Goal: Communication & Community: Share content

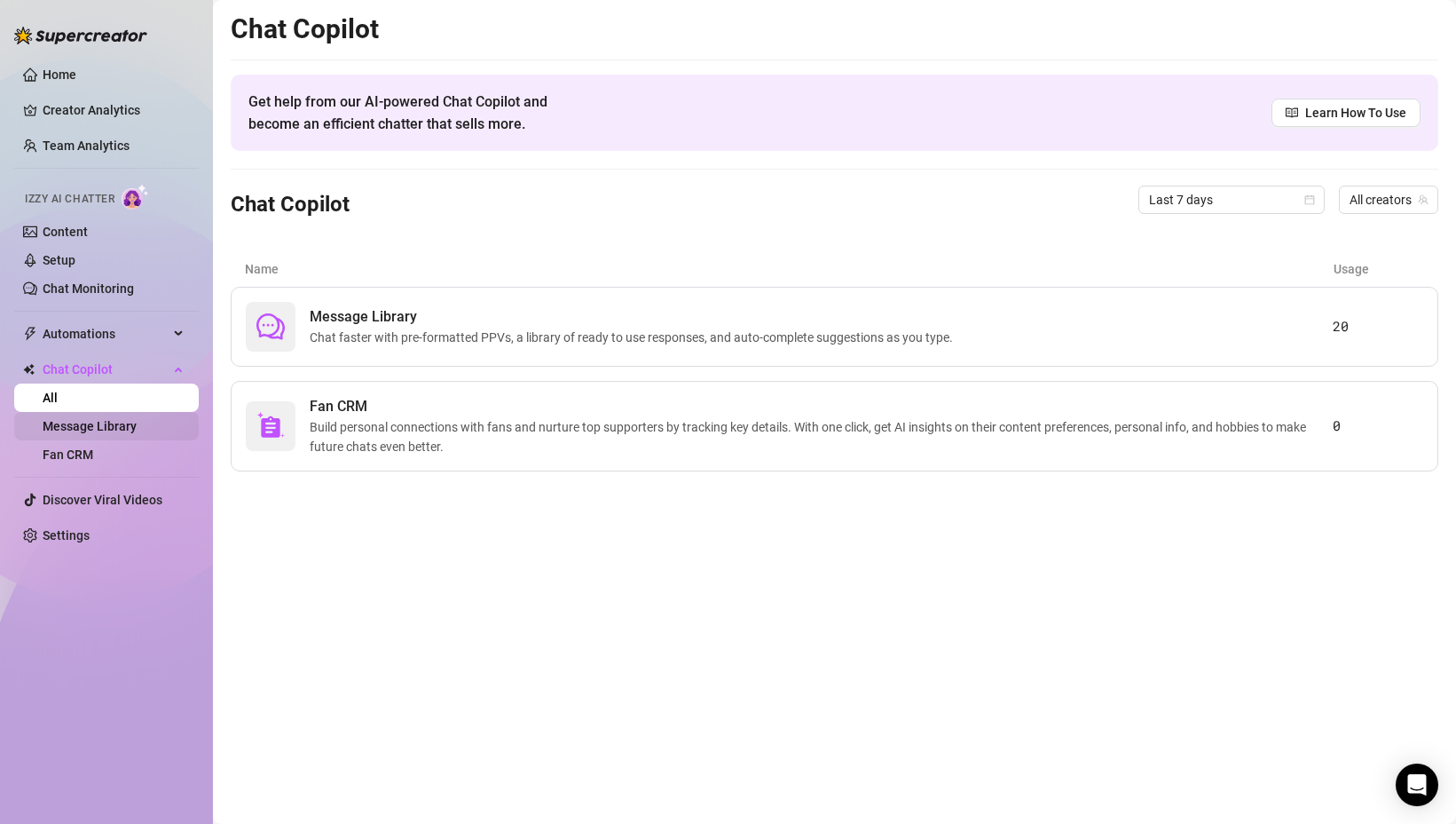
click at [91, 425] on link "Message Library" at bounding box center [90, 425] width 95 height 14
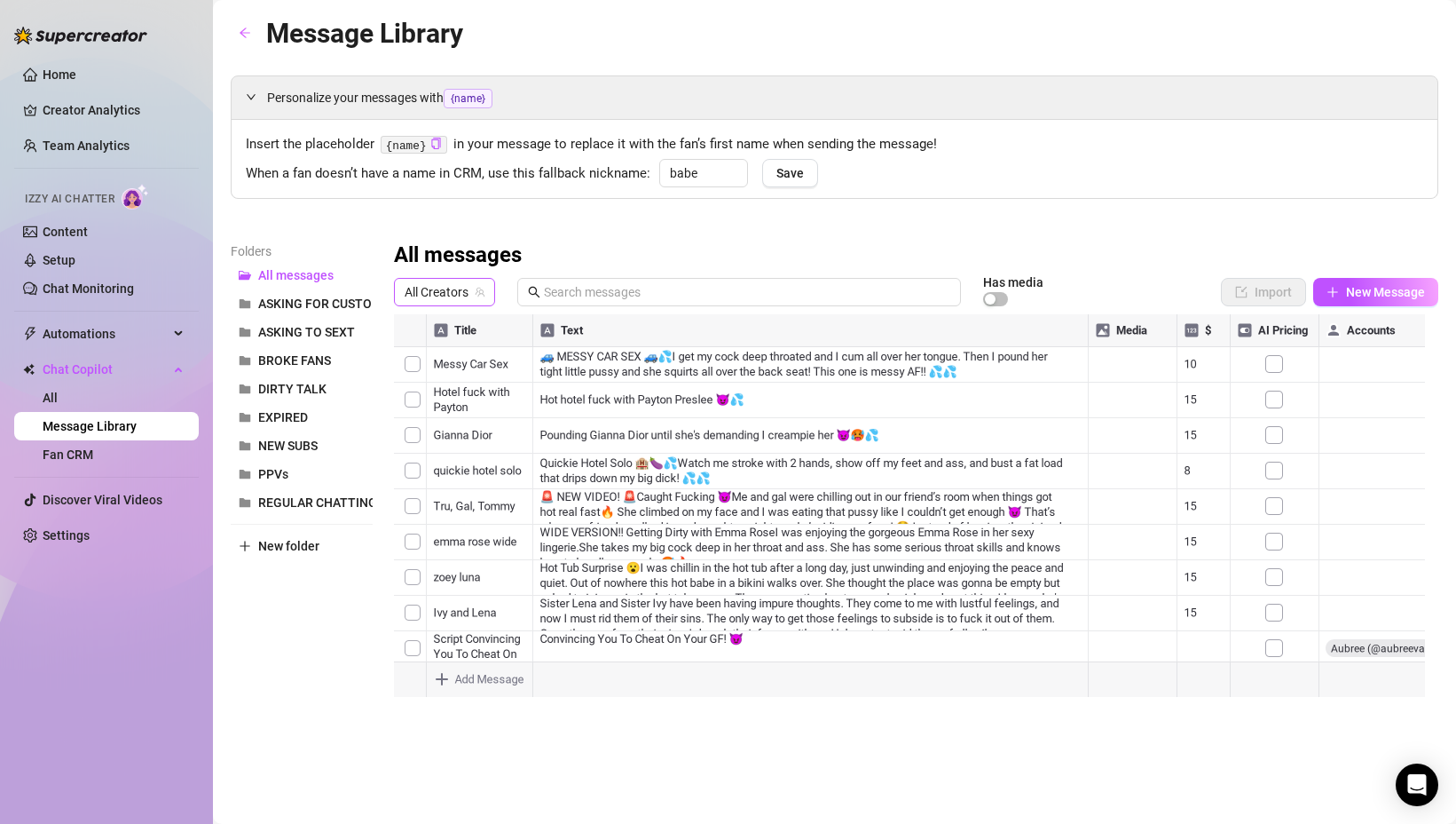
click at [432, 296] on span "All Creators" at bounding box center [444, 291] width 80 height 27
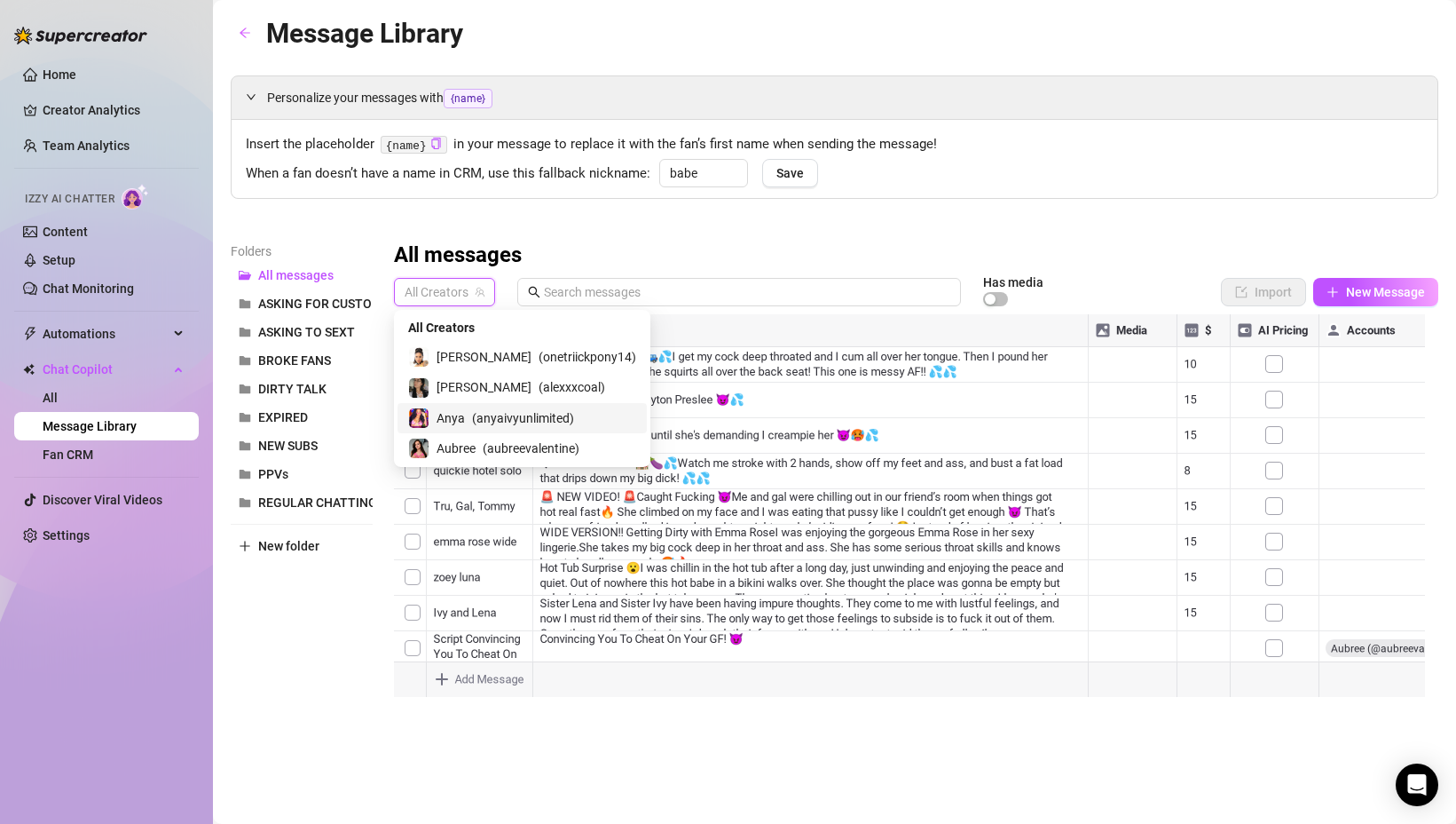
click at [470, 416] on div "Anya ( anyaivyunlimited )" at bounding box center [523, 418] width 228 height 22
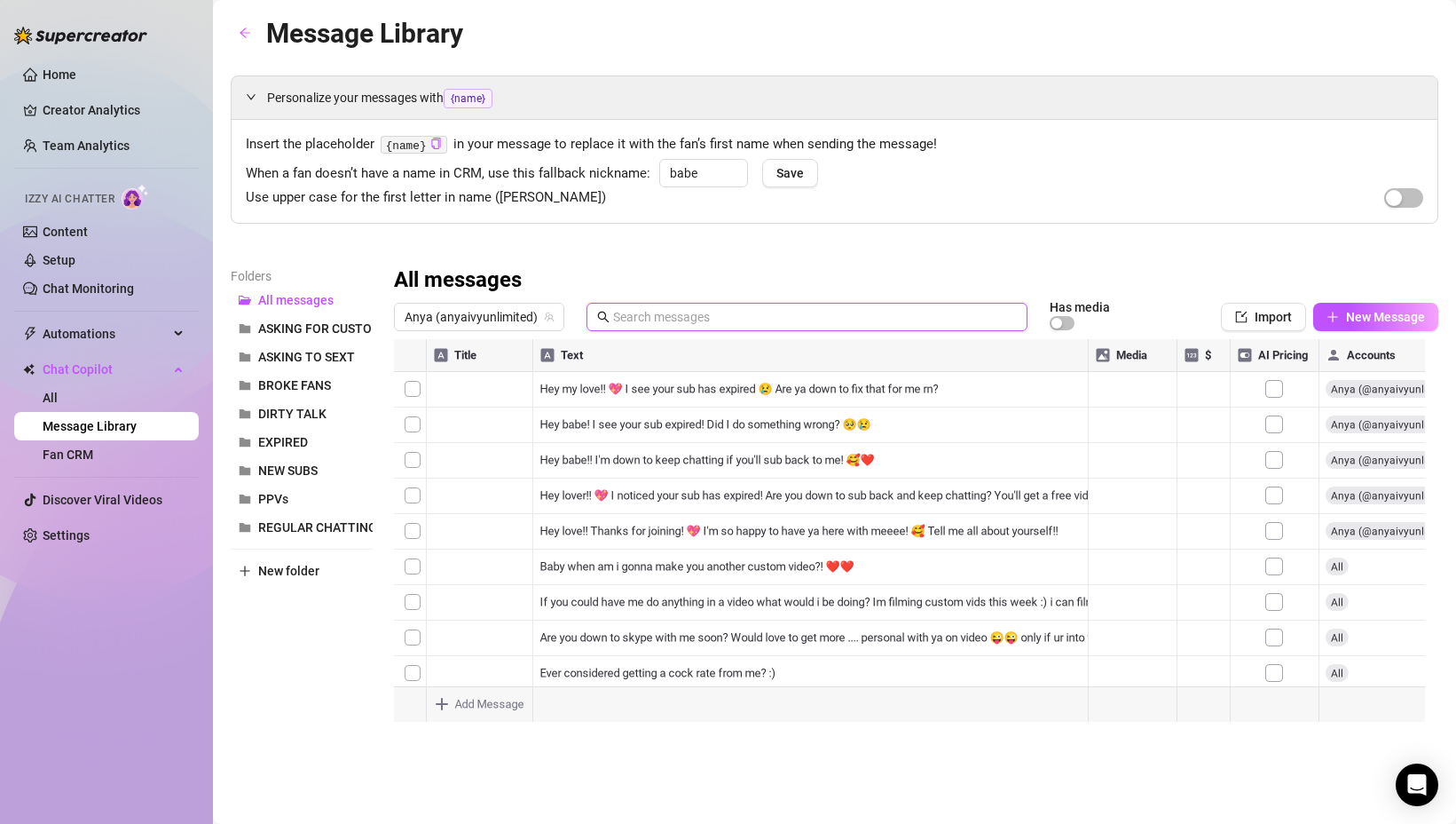
click at [783, 321] on input "text" at bounding box center [815, 317] width 404 height 20
click at [287, 492] on span "PPVs" at bounding box center [273, 498] width 31 height 14
click at [673, 325] on input "text" at bounding box center [815, 317] width 404 height 20
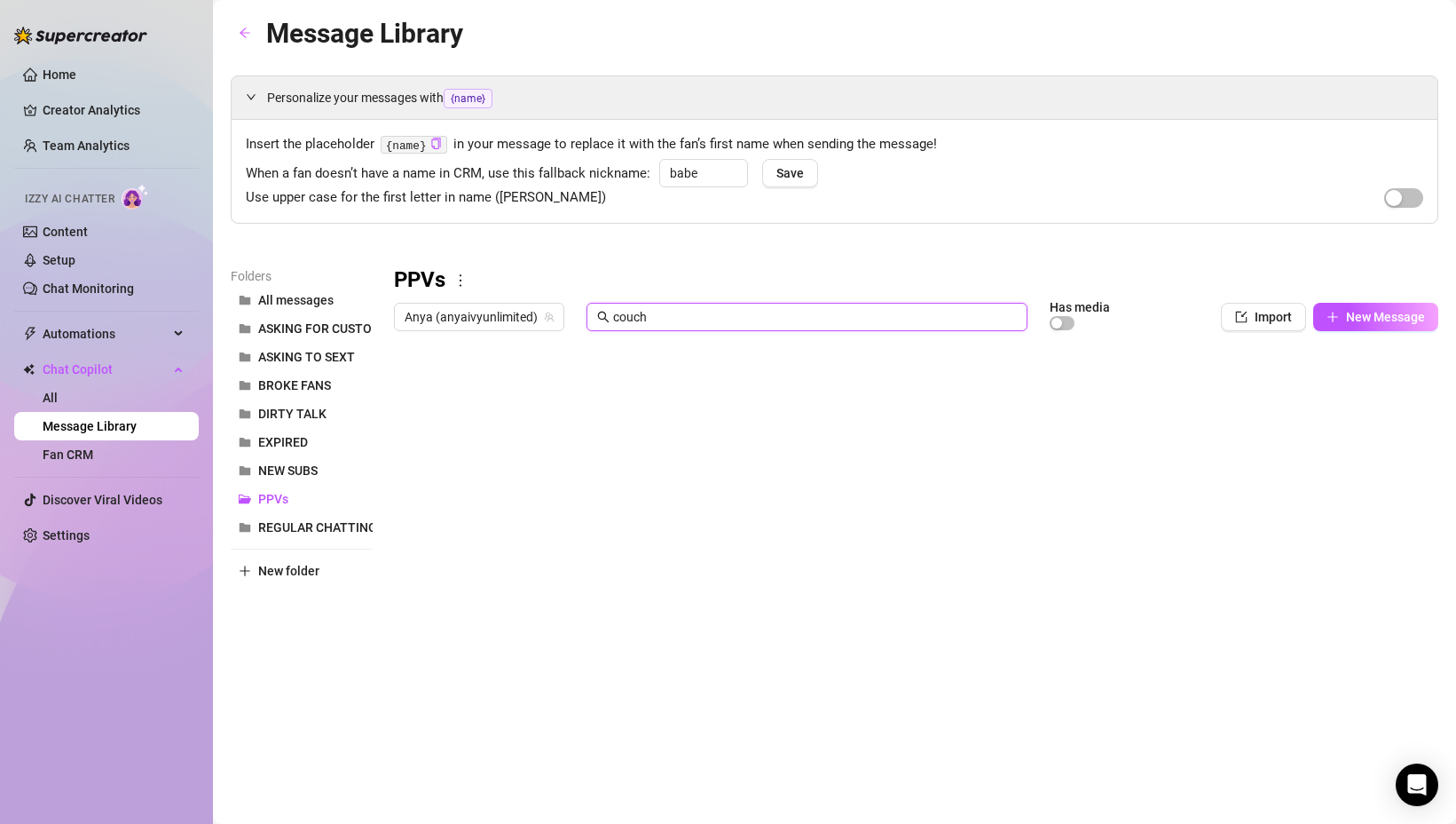
click at [777, 388] on div at bounding box center [916, 537] width 1045 height 396
type input "couch"
click at [660, 388] on div at bounding box center [916, 537] width 1045 height 396
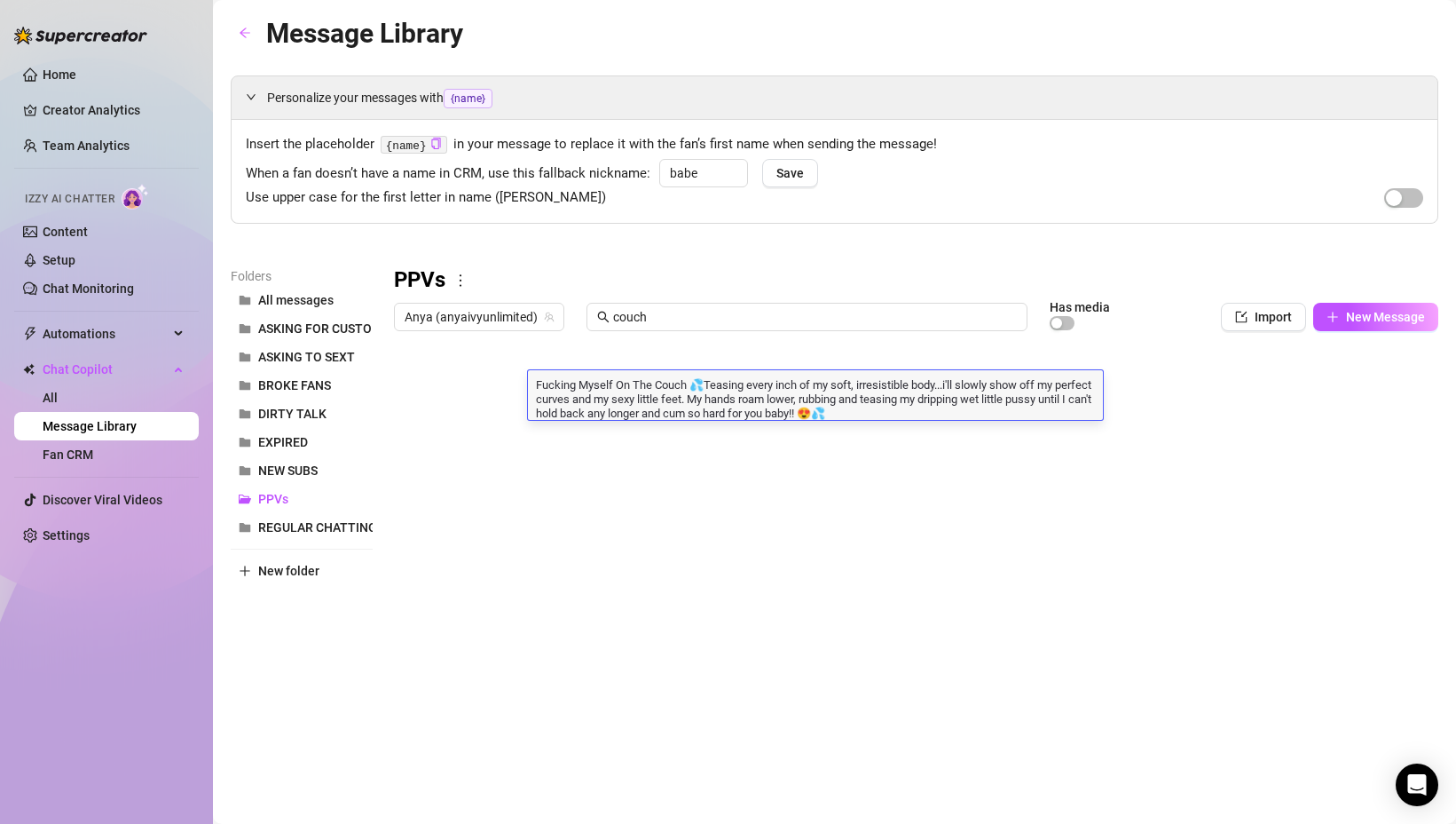
click at [660, 388] on textarea "Fucking Myself On The Couch 💦Teasing every inch of my soft, irresistible body..…" at bounding box center [815, 397] width 575 height 44
click at [466, 394] on div at bounding box center [916, 537] width 1045 height 396
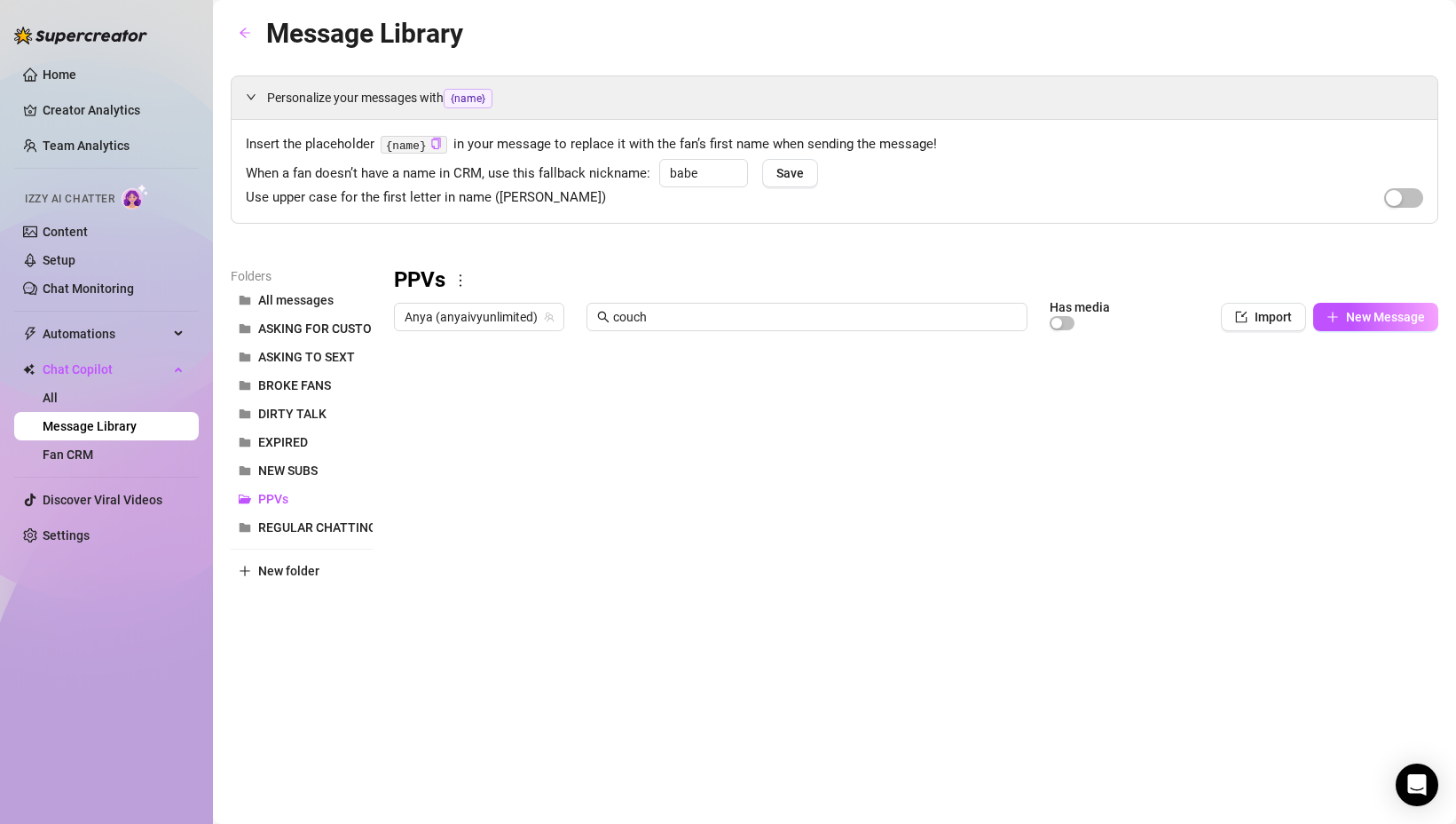
click at [553, 397] on div at bounding box center [916, 537] width 1045 height 396
click at [596, 455] on div at bounding box center [916, 537] width 1045 height 396
click at [615, 463] on div at bounding box center [916, 537] width 1045 height 396
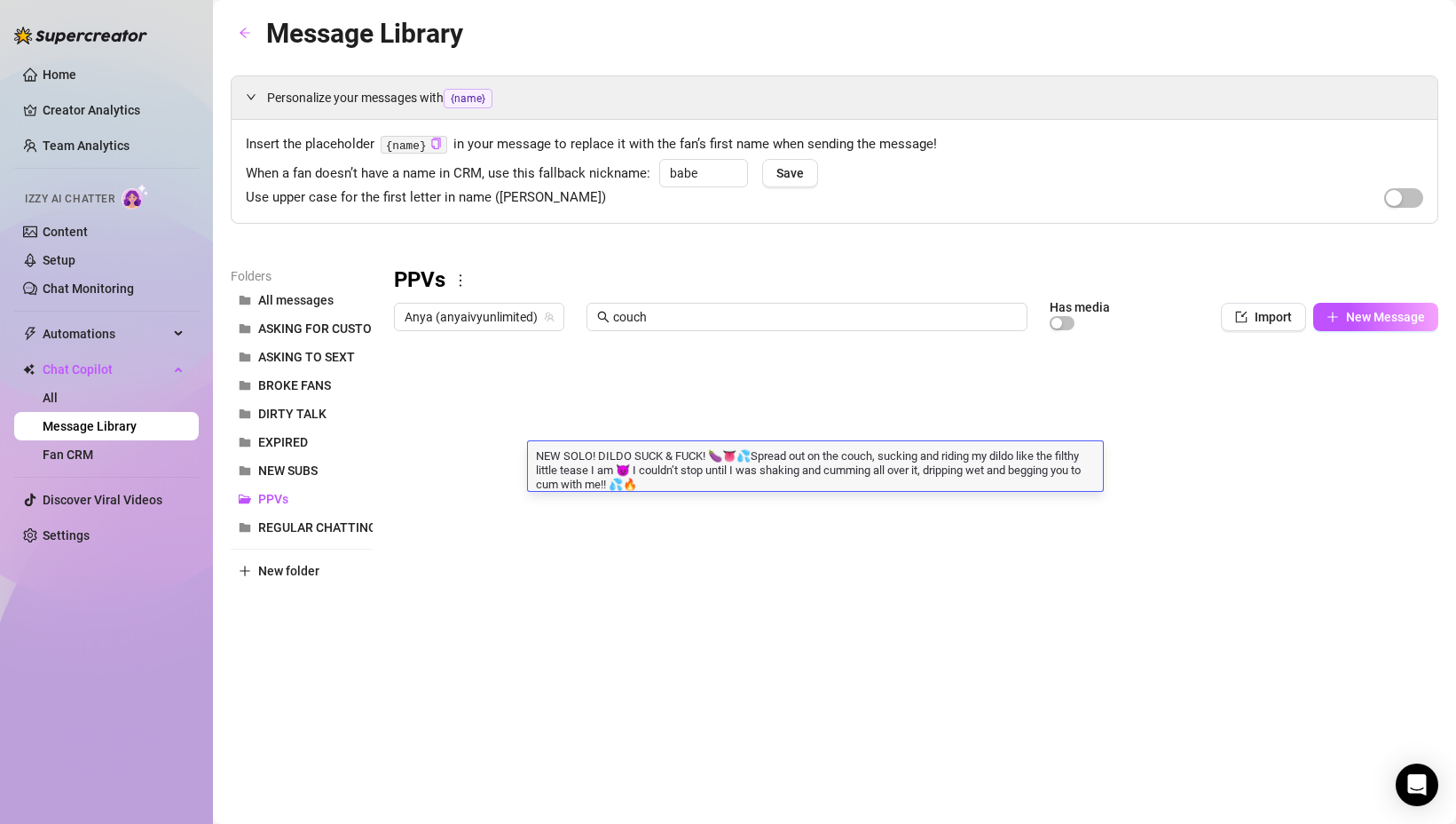
click at [607, 463] on textarea "NEW SOLO! DILDO SUCK & FUCK! 🍆👅💦Spread out on the couch, sucking and riding my …" at bounding box center [815, 468] width 575 height 44
click at [600, 459] on textarea "NEW SOLO! DILDO SUCK & FUCK! 🍆👅💦Spread out on the couch, sucking and riding my …" at bounding box center [815, 468] width 575 height 44
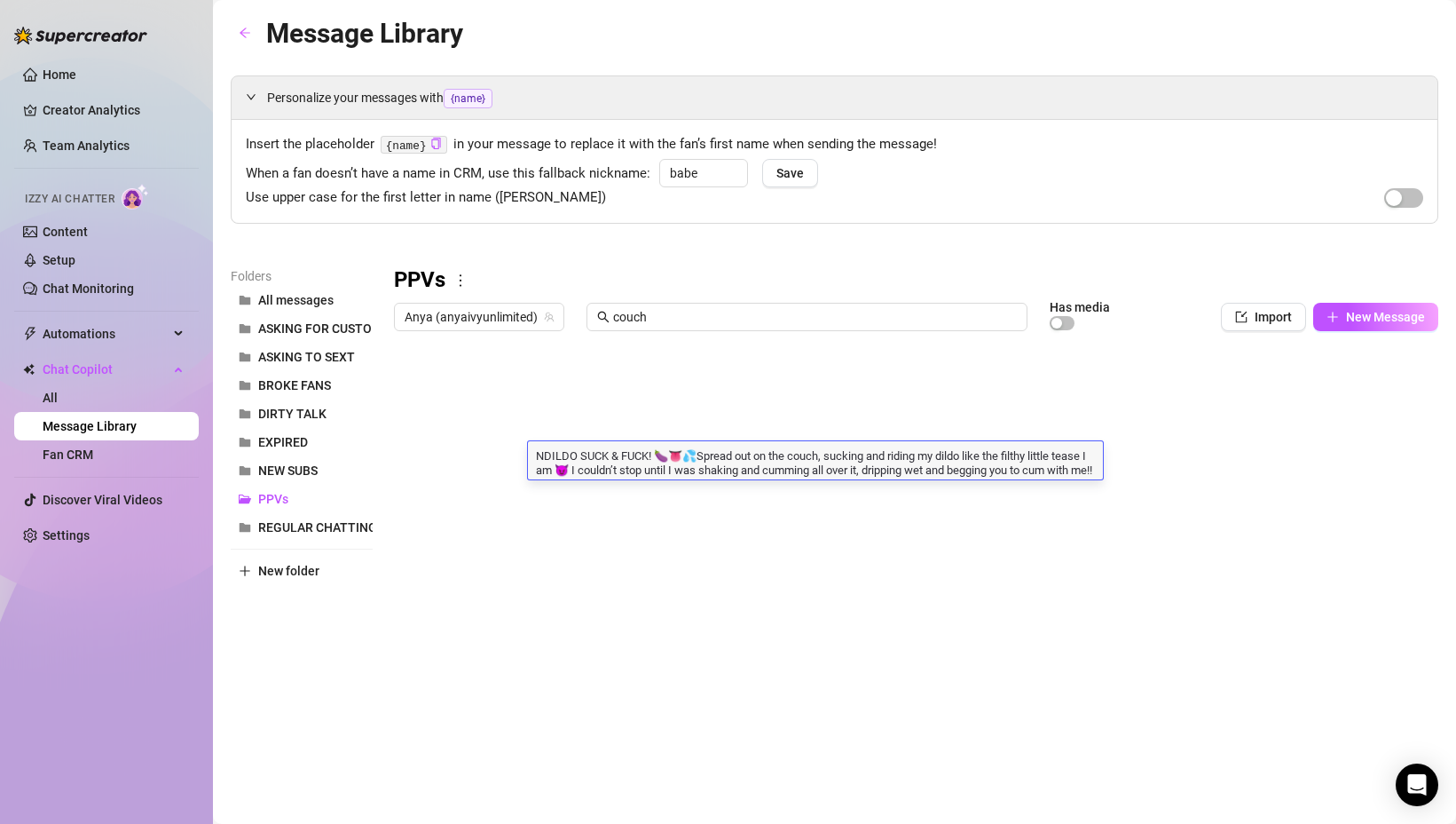
type textarea "DILDO SUCK & FUCK! 🍆👅💦Spread out on the couch, sucking and riding my dildo like…"
click at [681, 456] on textarea "DILDO SUCK & FUCK! 🍆👅💦Spread out on the couch, sucking and riding my dildo like…" at bounding box center [815, 461] width 575 height 31
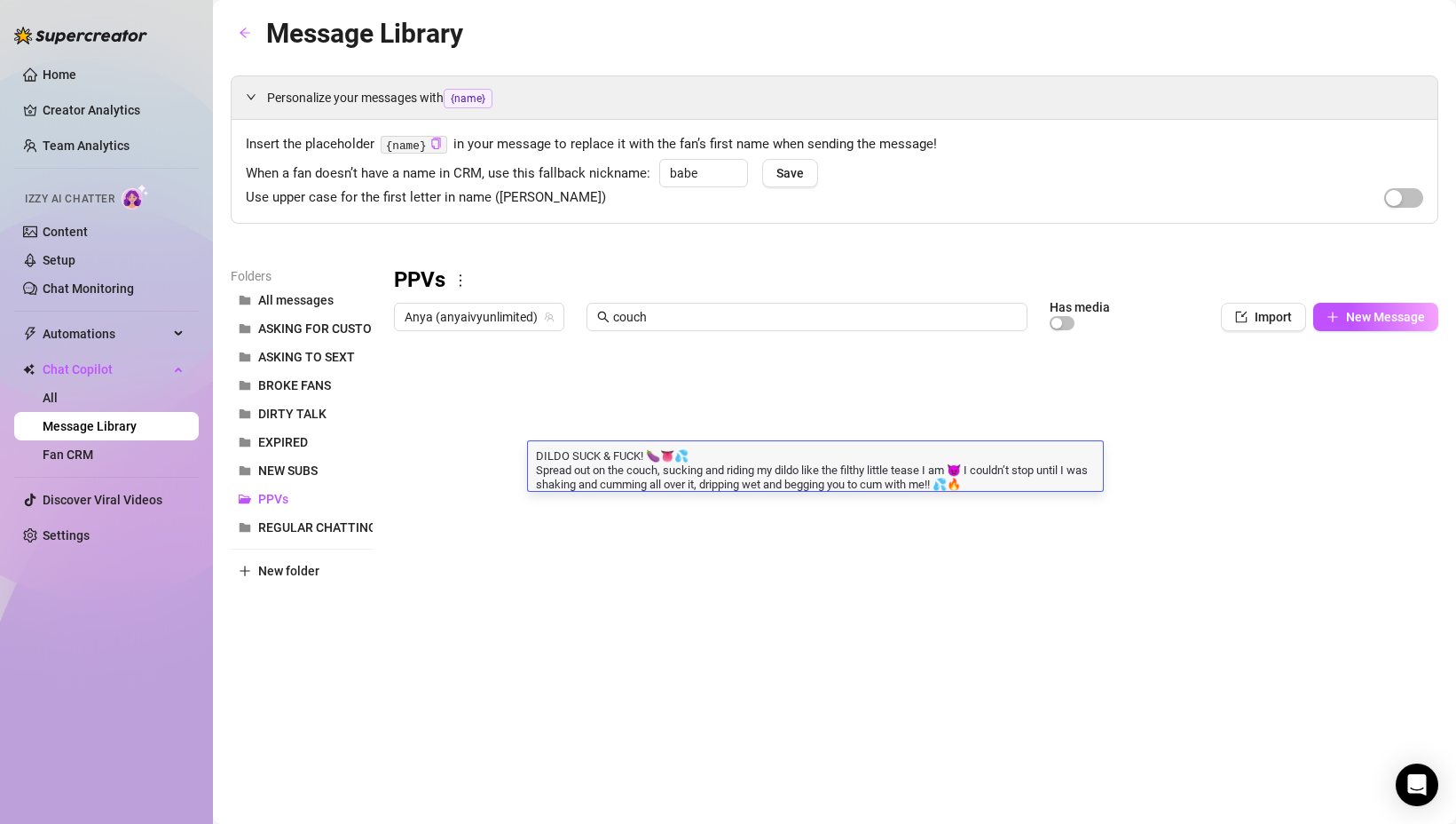
type textarea "DILDO SUCK & FUCK! 🍆👅💦 Spread out on the couch, sucking and riding my dildo lik…"
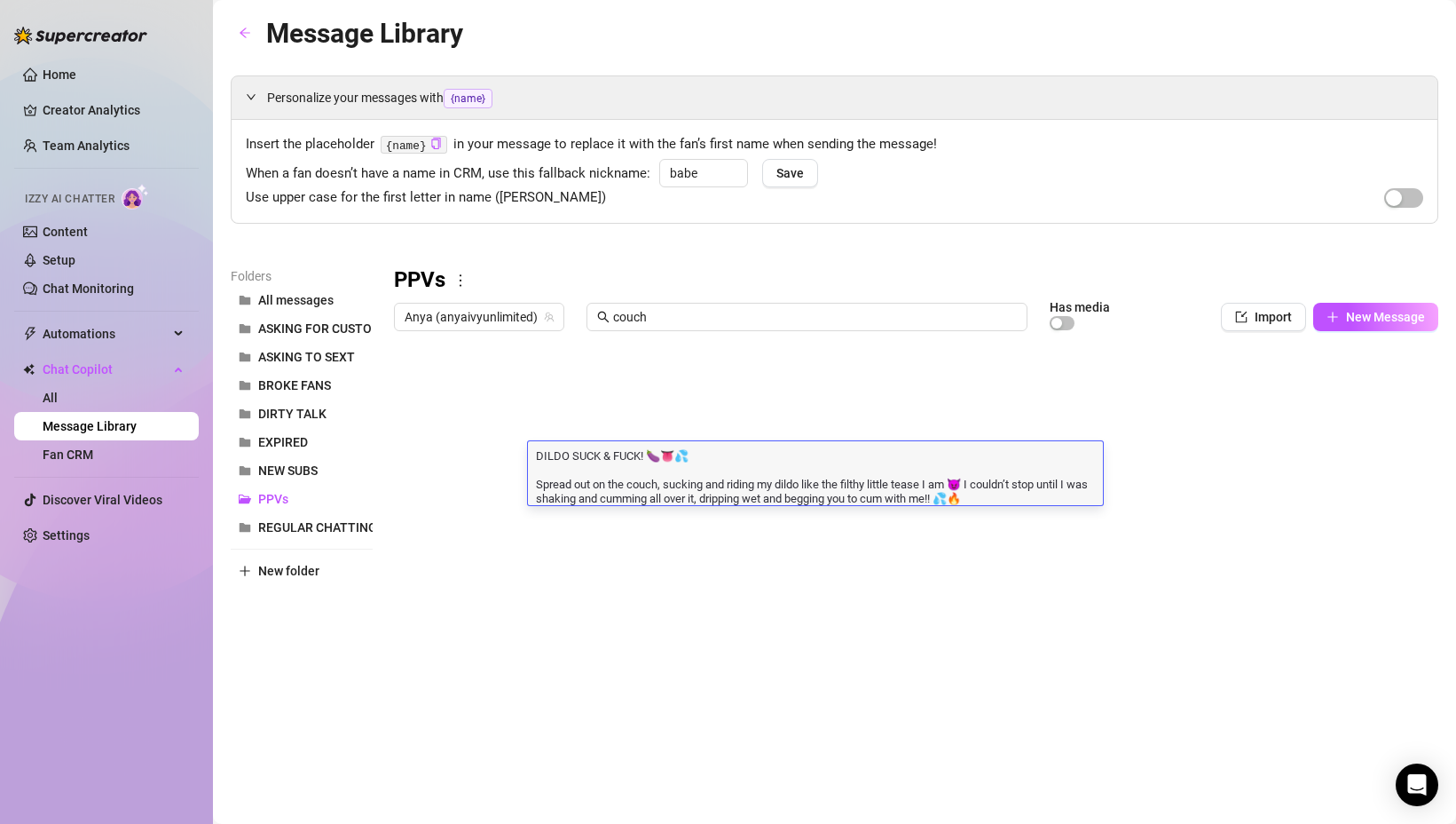
click at [985, 277] on div "PPVs" at bounding box center [916, 280] width 1045 height 29
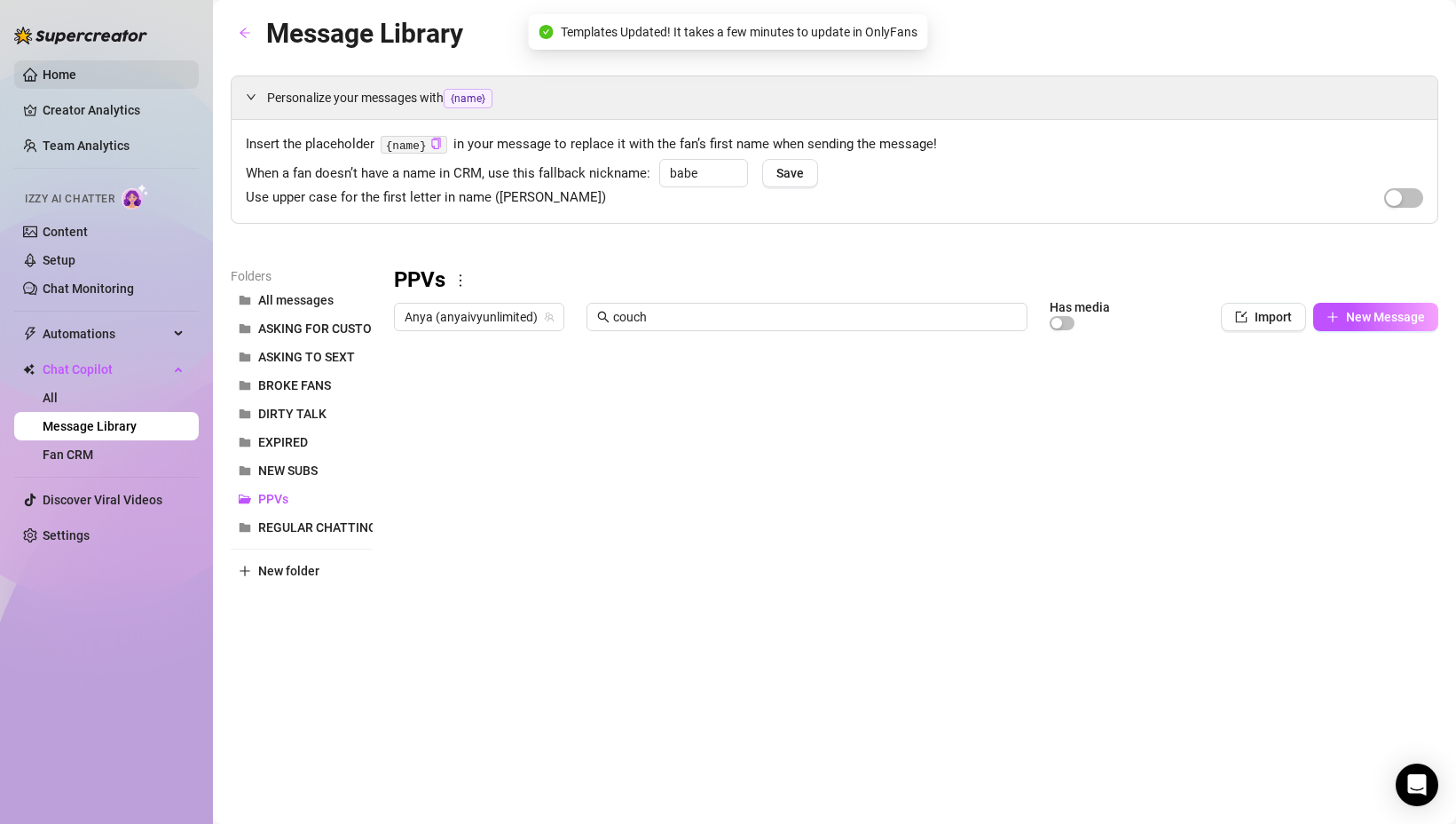
click at [65, 80] on link "Home" at bounding box center [59, 75] width 33 height 14
